Goal: Information Seeking & Learning: Learn about a topic

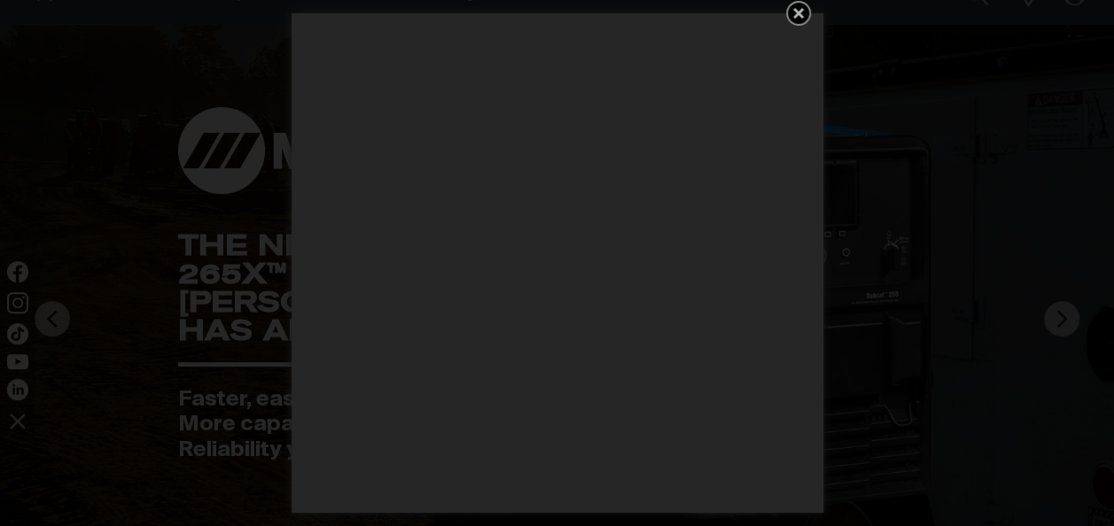
click at [799, 12] on icon "Get 5 WIA Welding Guides Free!" at bounding box center [798, 13] width 11 height 11
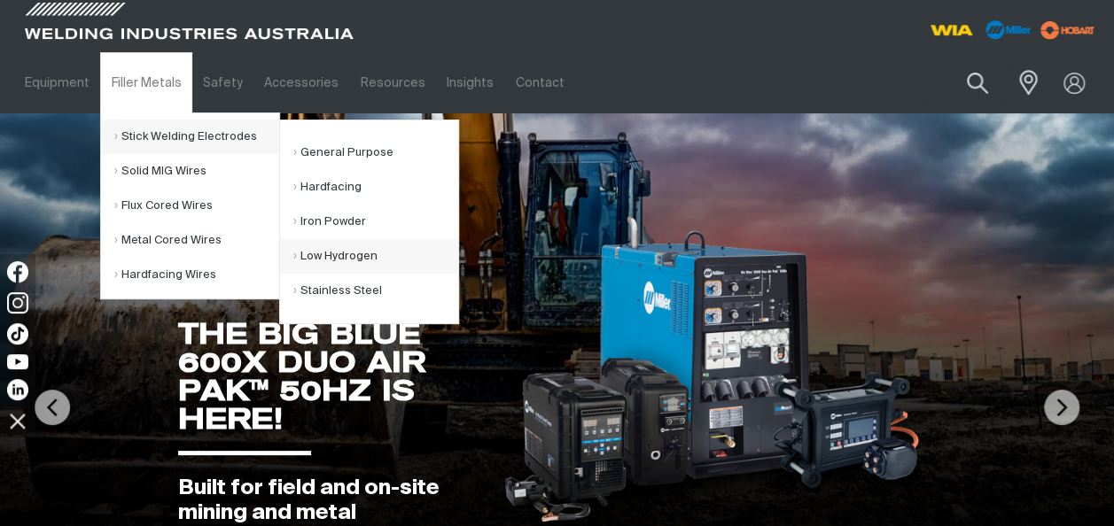
click at [332, 254] on link "Low Hydrogen" at bounding box center [375, 256] width 165 height 35
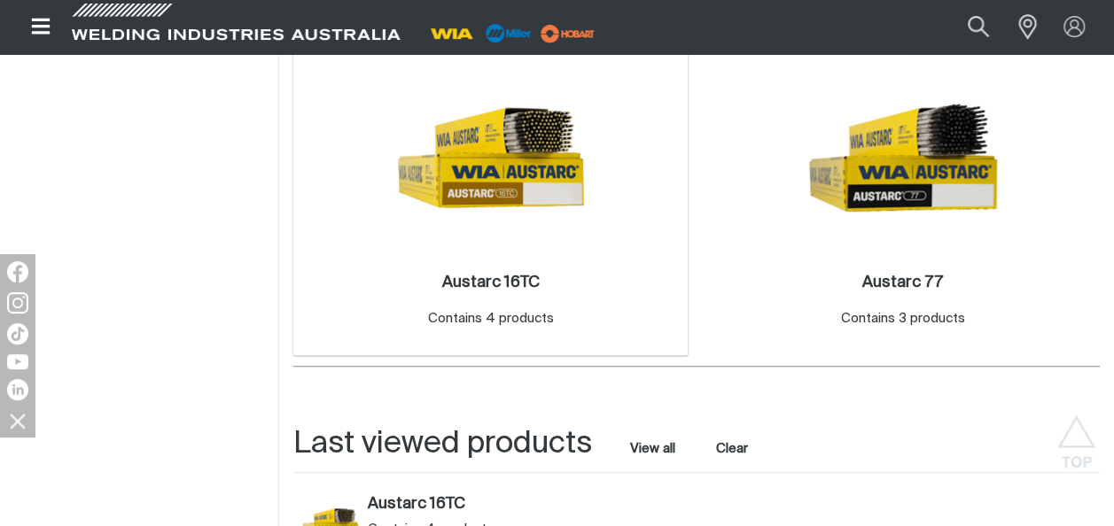
scroll to position [443, 0]
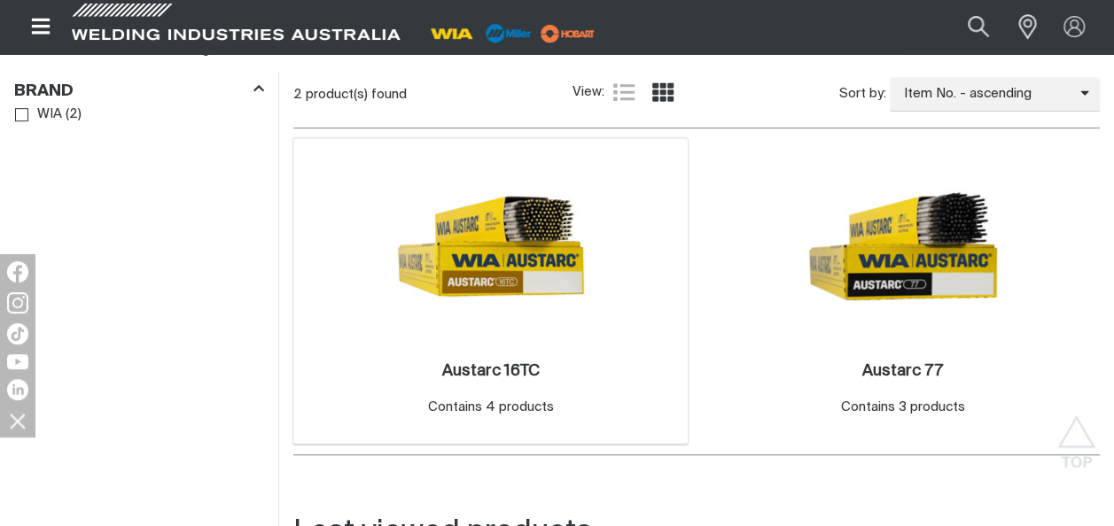
click at [527, 253] on img at bounding box center [491, 247] width 190 height 190
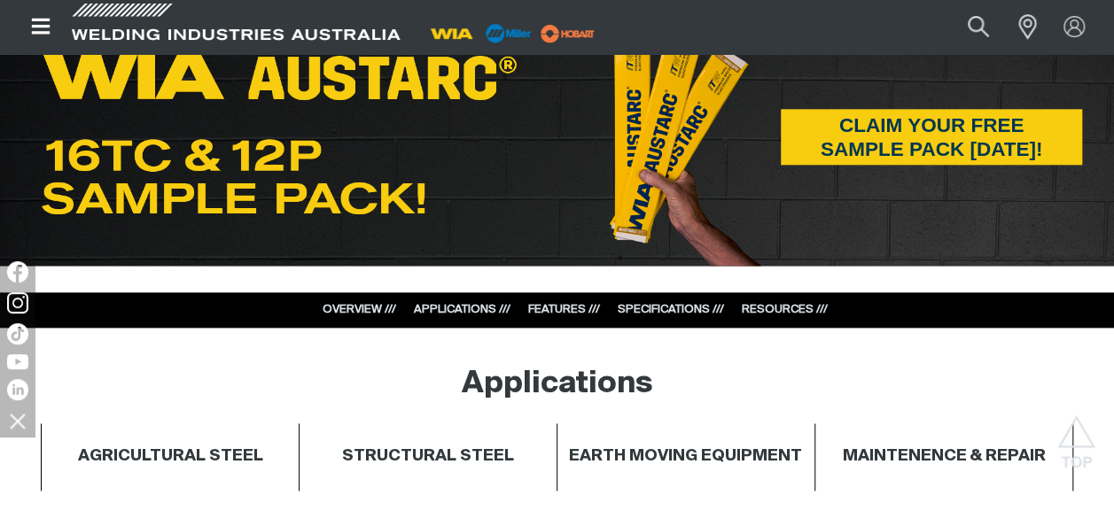
scroll to position [1064, 0]
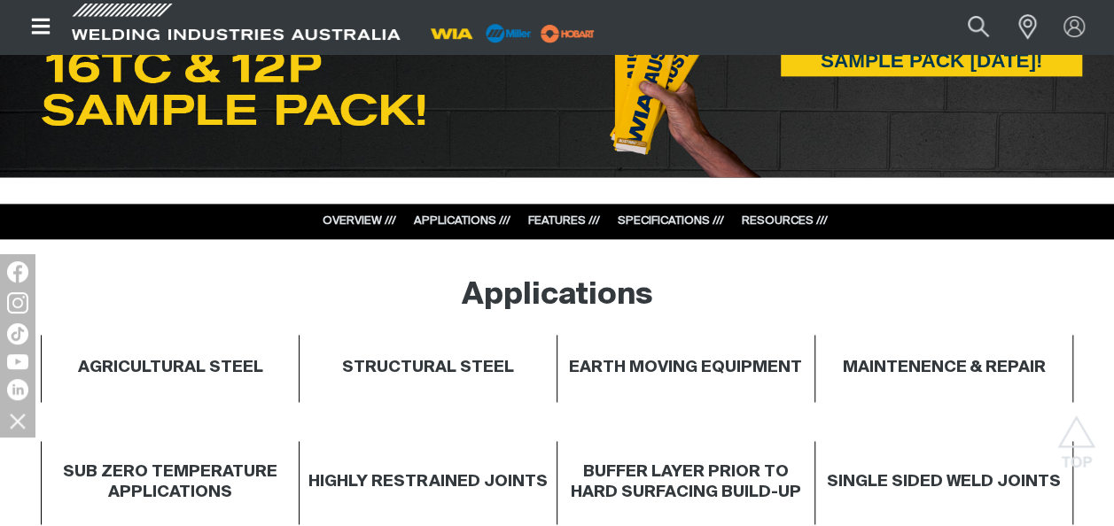
click at [682, 220] on link "SPECIFICATIONS ///" at bounding box center [671, 221] width 106 height 12
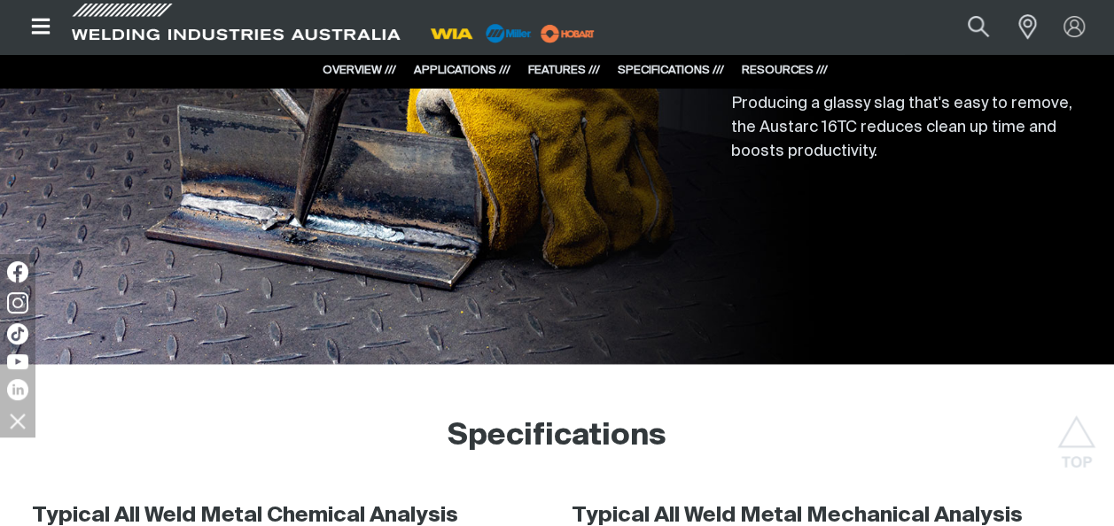
scroll to position [5049, 0]
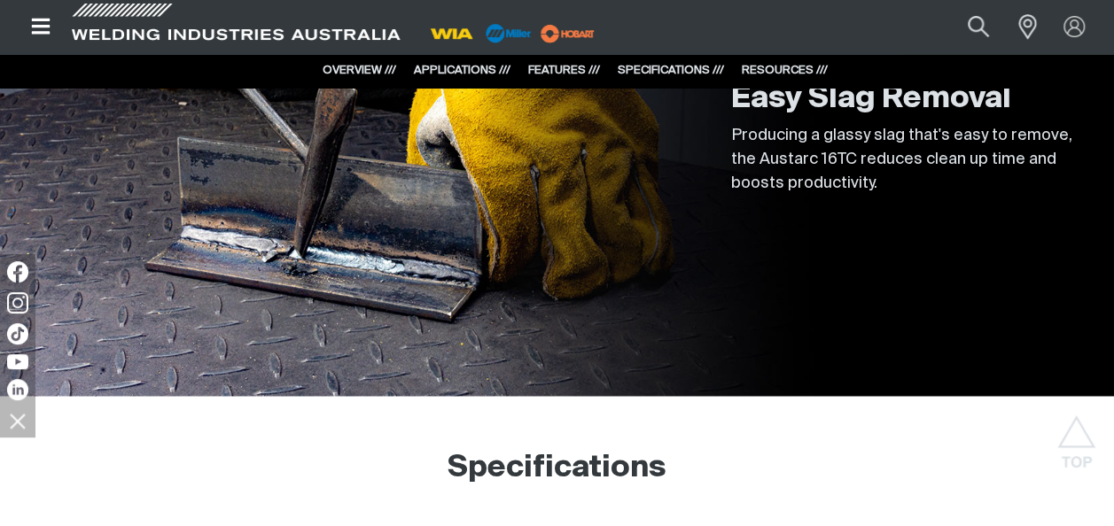
click at [374, 71] on link "OVERVIEW ///" at bounding box center [360, 71] width 74 height 12
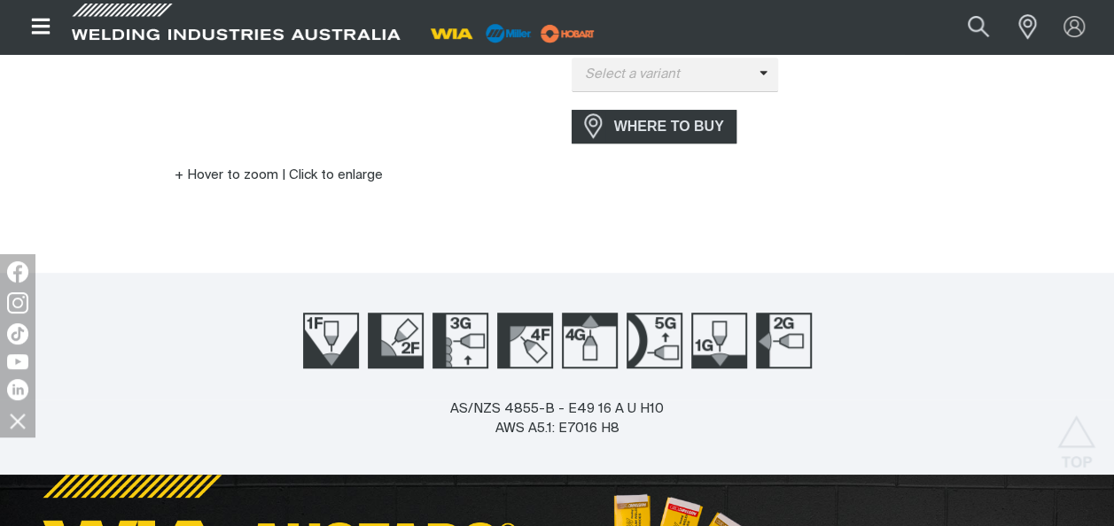
scroll to position [532, 0]
